Goal: Find specific page/section: Find specific page/section

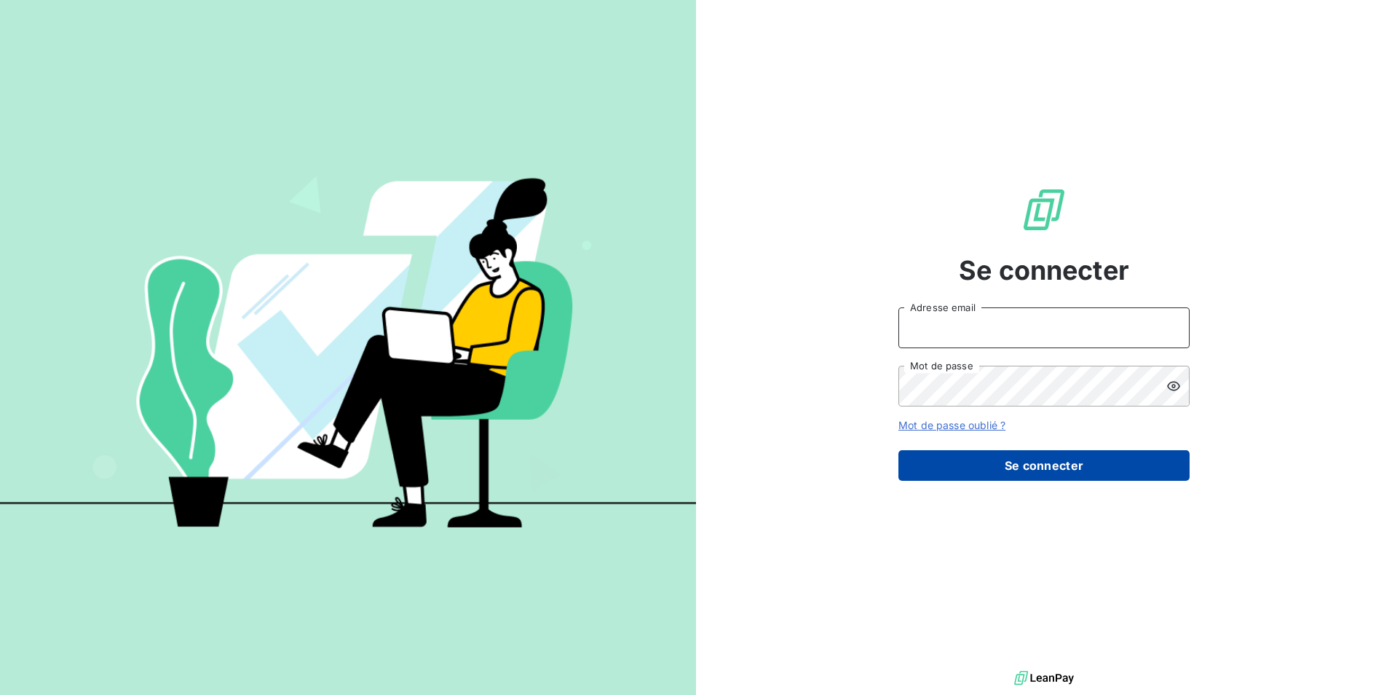
type input "[PERSON_NAME][EMAIL_ADDRESS][DOMAIN_NAME]"
click at [1063, 468] on button "Se connecter" at bounding box center [1044, 465] width 291 height 31
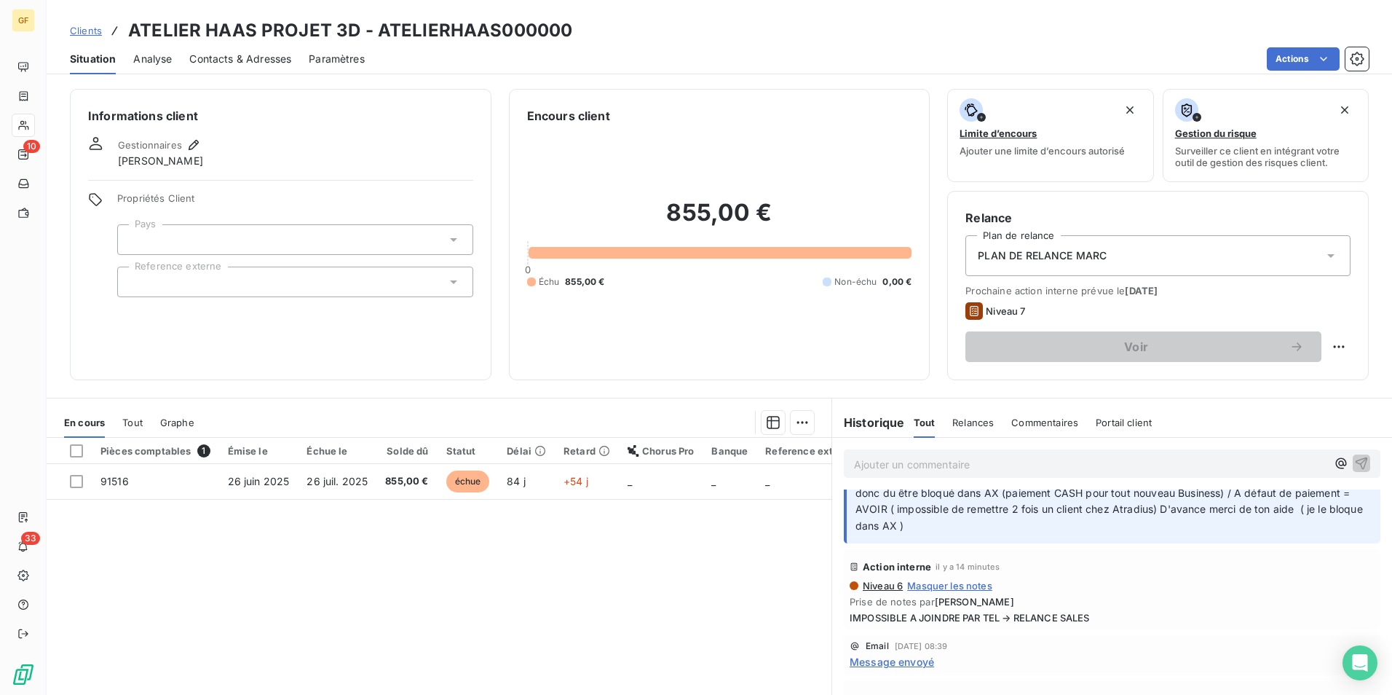
scroll to position [73, 0]
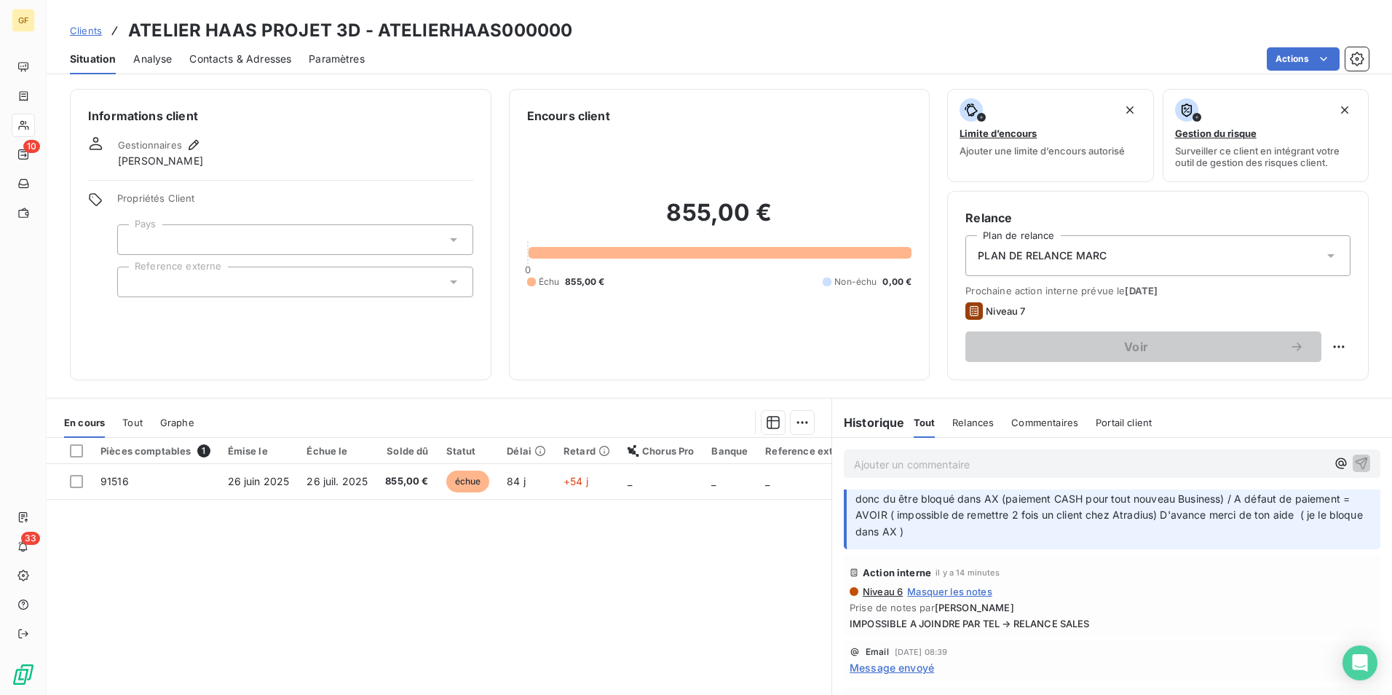
click at [153, 58] on span "Analyse" at bounding box center [152, 59] width 39 height 15
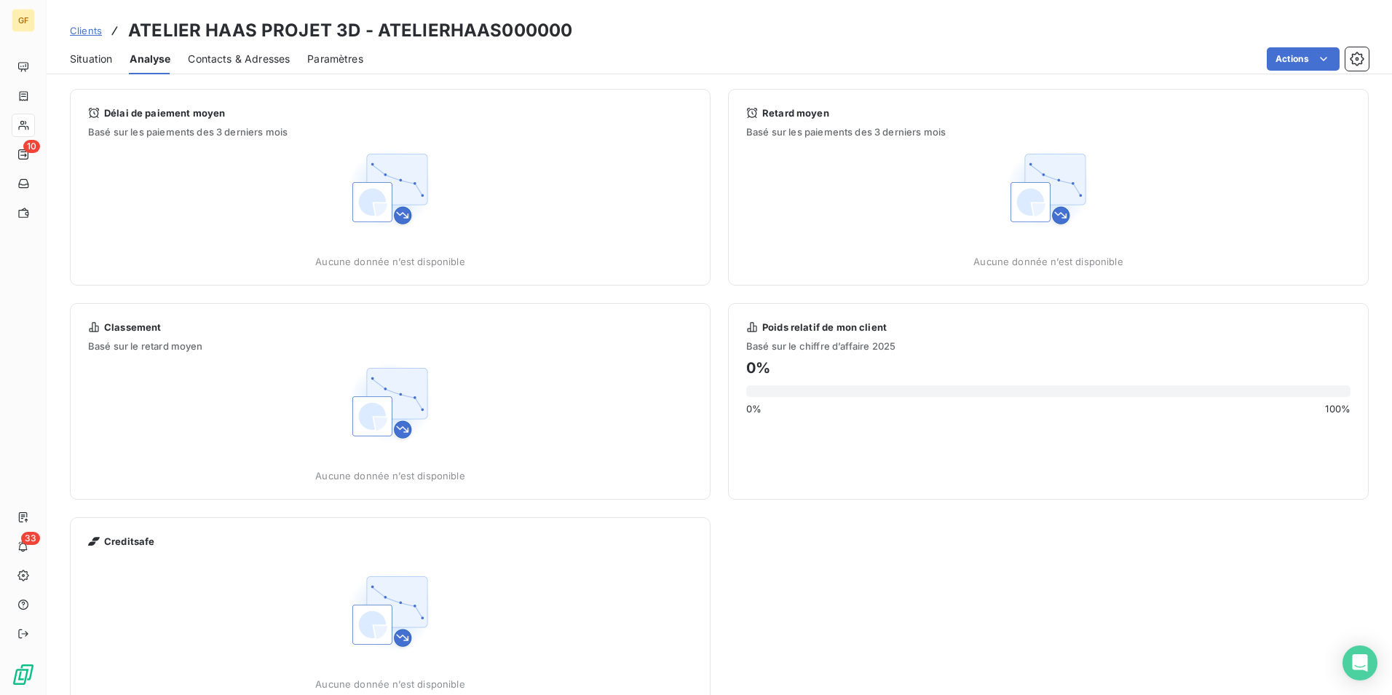
click at [249, 66] on span "Contacts & Adresses" at bounding box center [239, 59] width 102 height 15
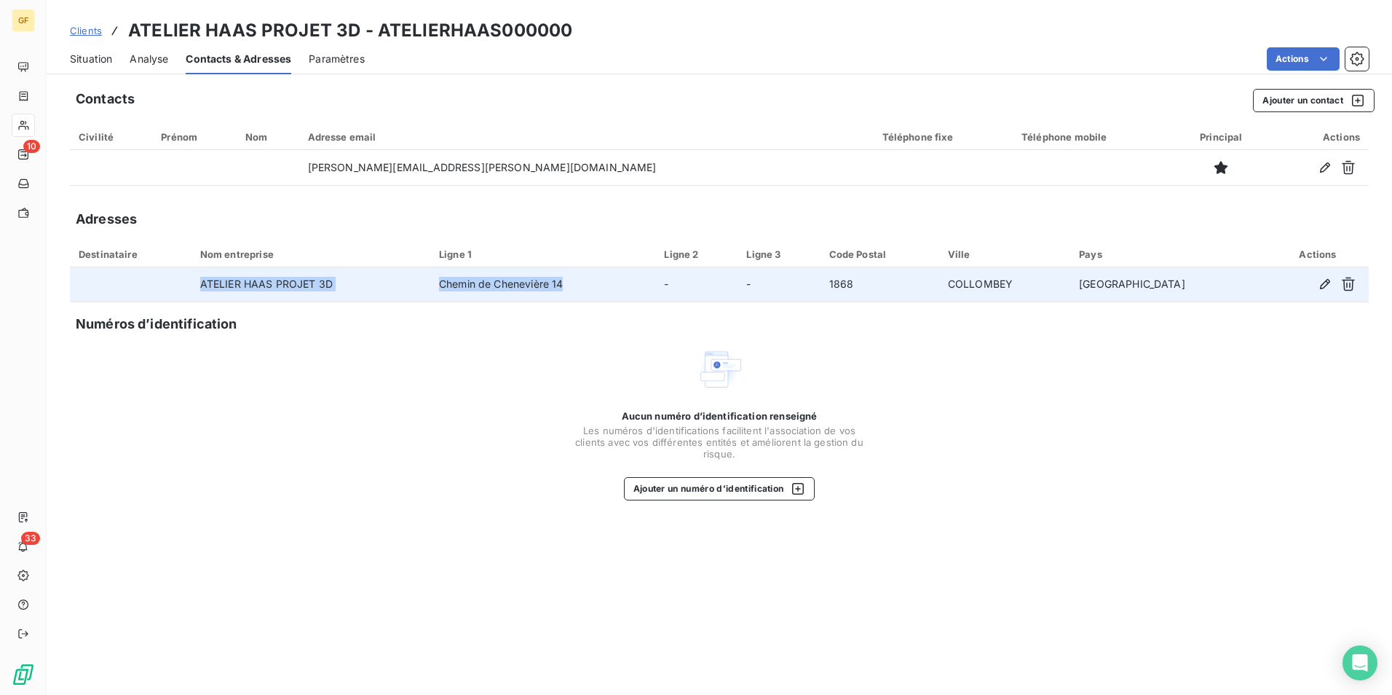
drag, startPoint x: 210, startPoint y: 285, endPoint x: 604, endPoint y: 277, distance: 393.4
click at [604, 277] on tr "ATELIER [PERSON_NAME] PROJET 3D Chemin de Chenevière 14 - - 1868 [GEOGRAPHIC_DA…" at bounding box center [719, 284] width 1299 height 35
copy tr "ATELIER [PERSON_NAME] PROJET 3D [STREET_ADDRESS]"
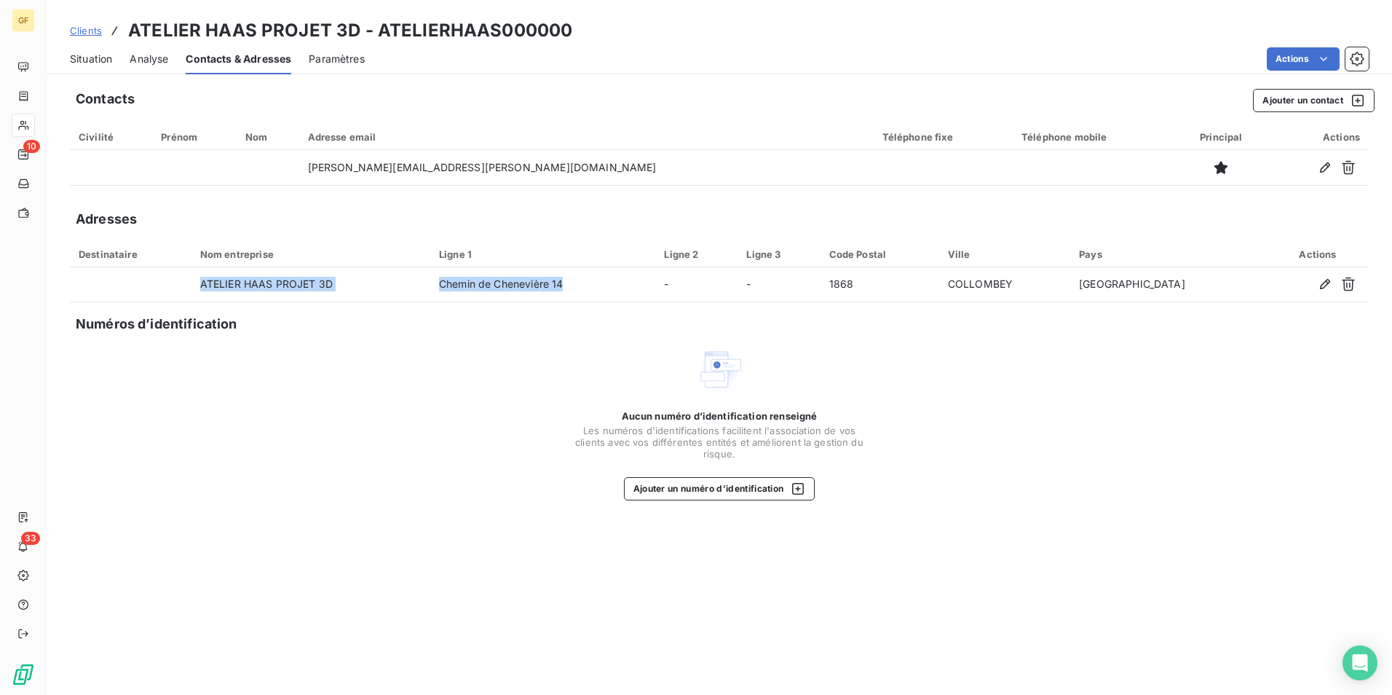
drag, startPoint x: 79, startPoint y: 24, endPoint x: 103, endPoint y: 47, distance: 34.0
click at [79, 25] on span "Clients" at bounding box center [86, 31] width 32 height 12
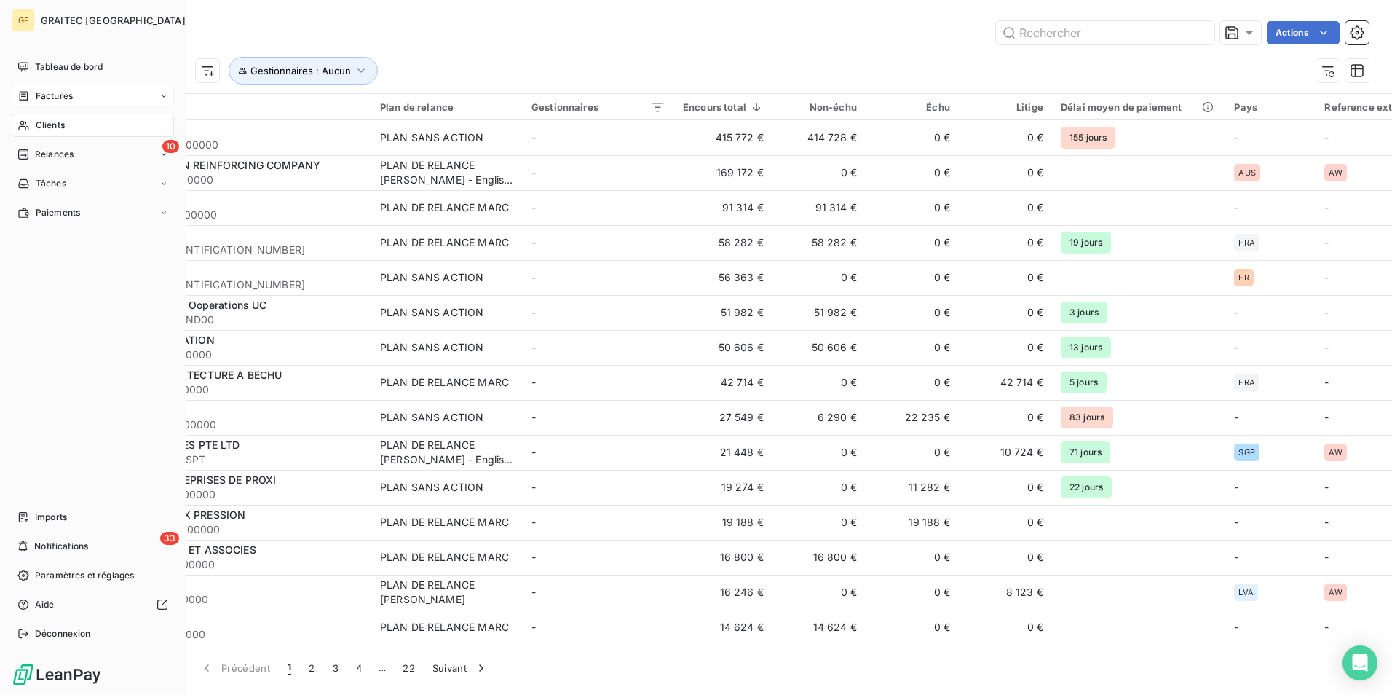
click at [30, 100] on div "Factures" at bounding box center [44, 96] width 55 height 13
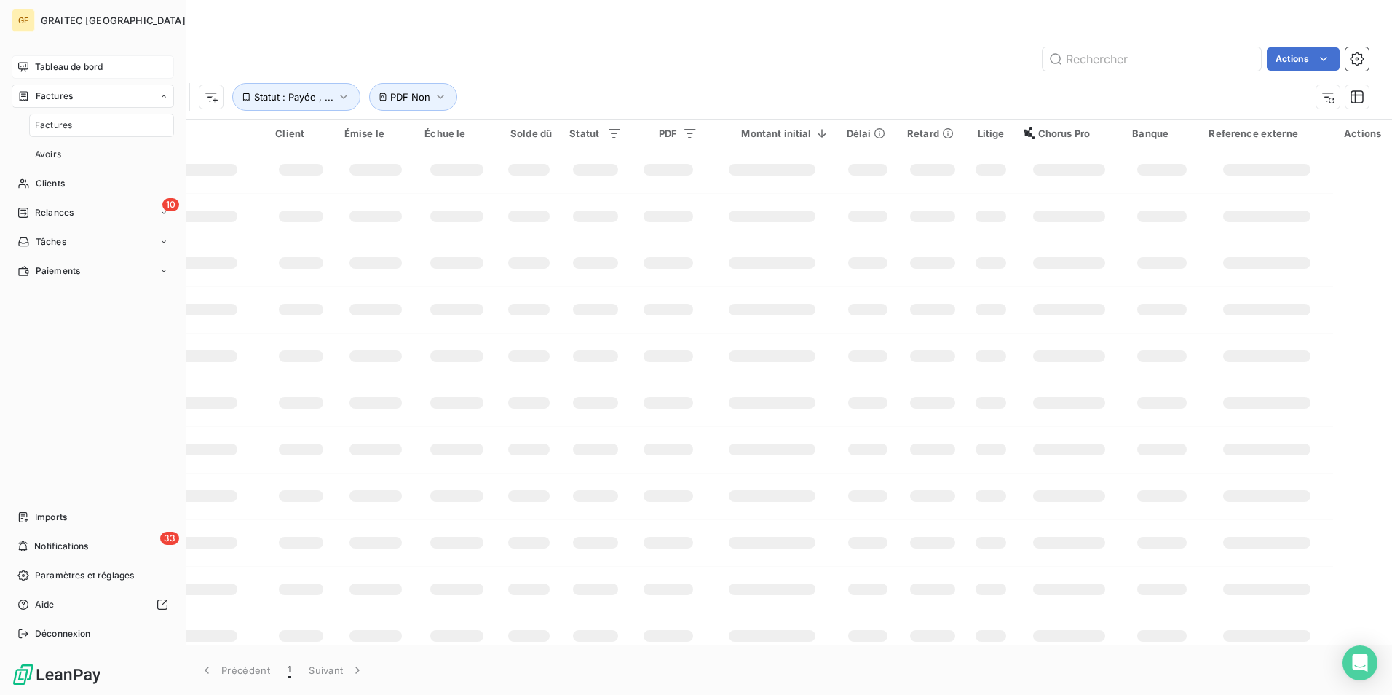
click at [89, 66] on span "Tableau de bord" at bounding box center [69, 66] width 68 height 13
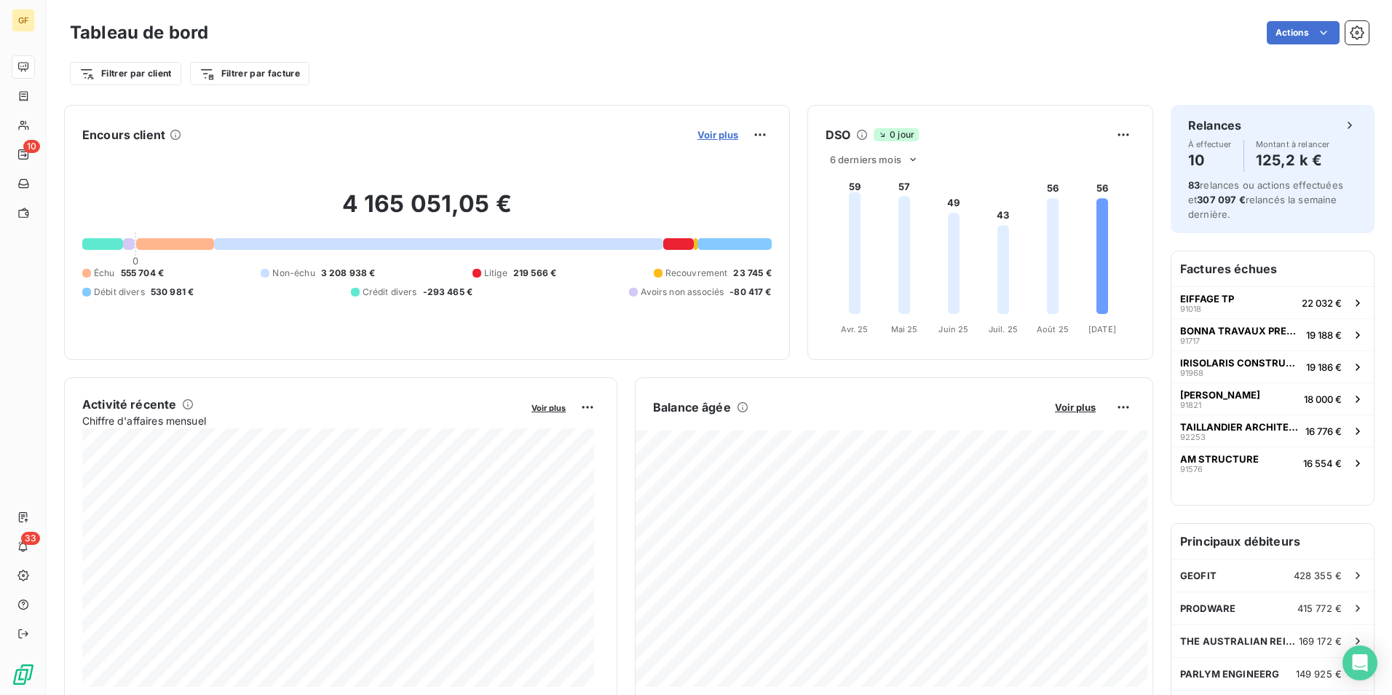
click at [719, 138] on span "Voir plus" at bounding box center [718, 135] width 41 height 12
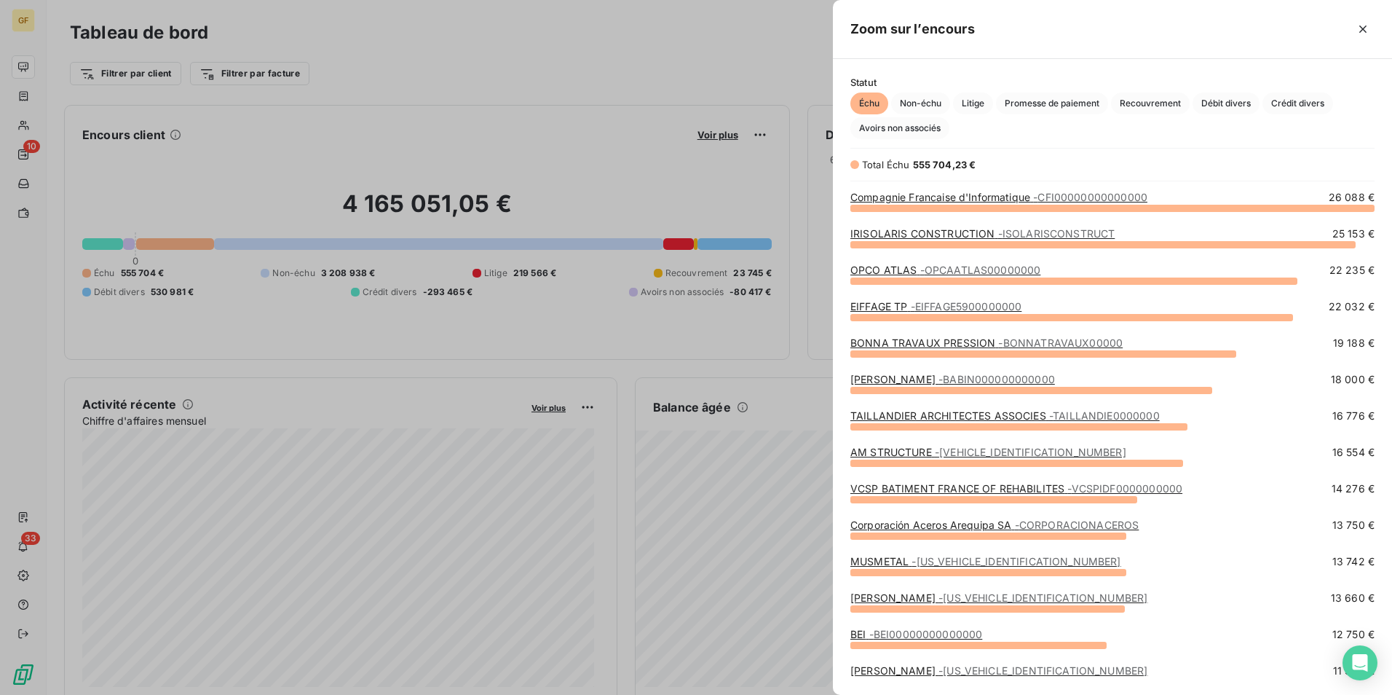
scroll to position [476, 548]
click at [940, 196] on link "Compagnie Francaise d'Informatique - CFI00000000000000" at bounding box center [999, 197] width 297 height 12
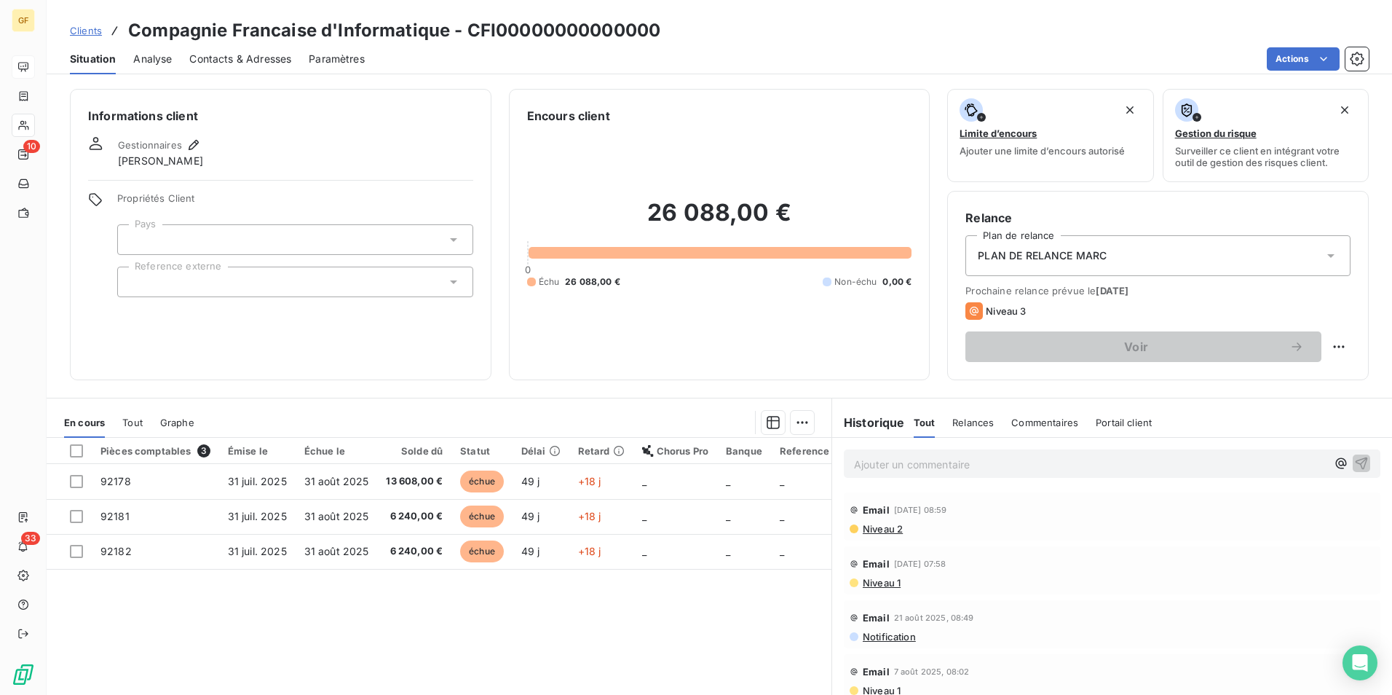
click at [893, 532] on span "Niveau 2" at bounding box center [883, 529] width 42 height 12
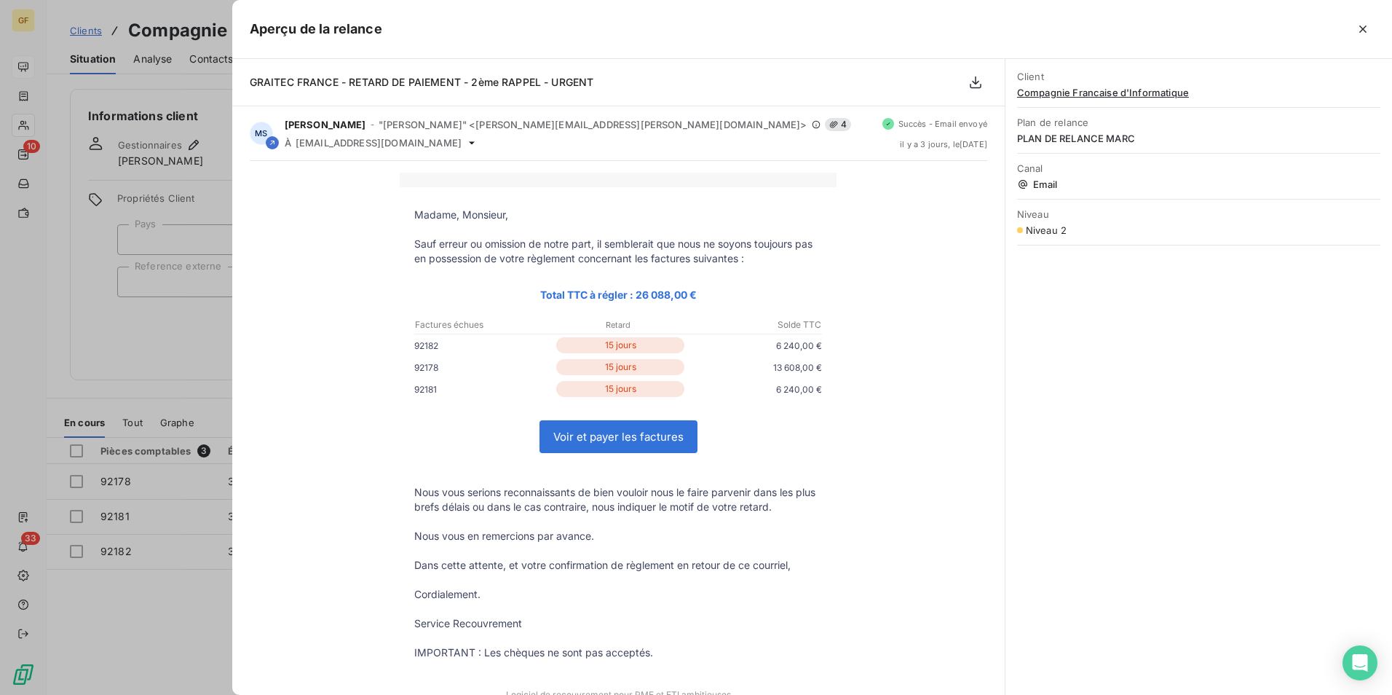
click at [68, 379] on div at bounding box center [696, 347] width 1392 height 695
